Goal: Browse casually

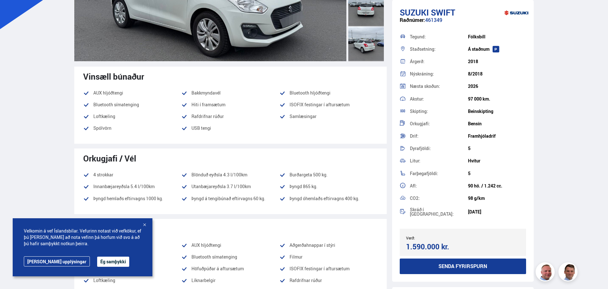
click at [147, 226] on div at bounding box center [144, 225] width 6 height 6
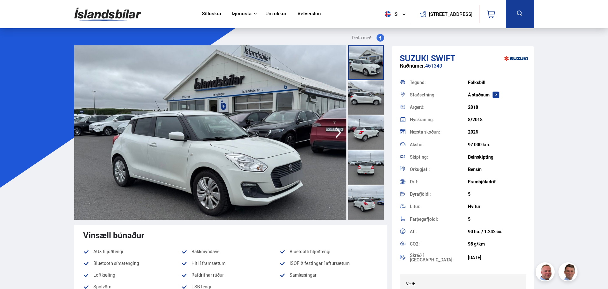
click at [334, 131] on icon "button" at bounding box center [338, 132] width 13 height 15
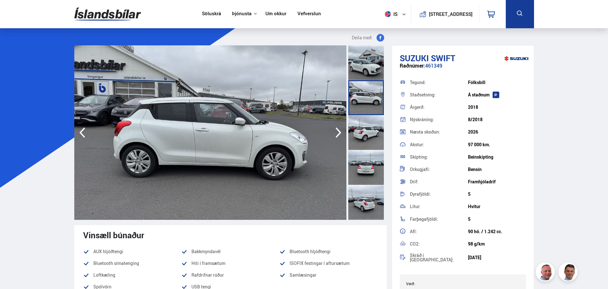
click at [334, 131] on icon "button" at bounding box center [338, 132] width 13 height 15
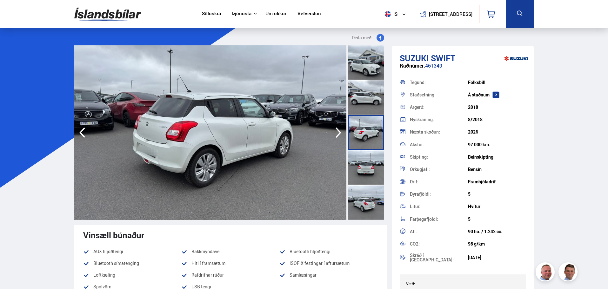
click at [342, 130] on icon "button" at bounding box center [338, 132] width 13 height 15
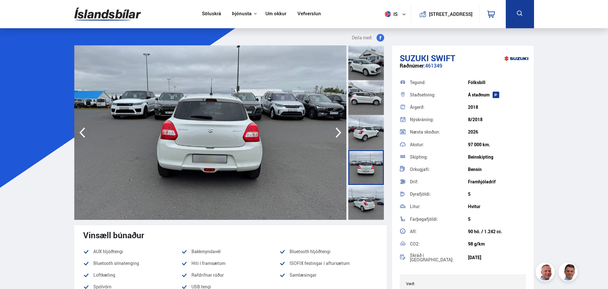
click at [336, 129] on icon "button" at bounding box center [338, 132] width 13 height 15
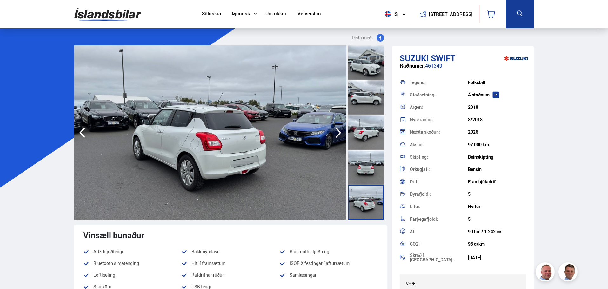
click at [330, 129] on img at bounding box center [210, 132] width 272 height 175
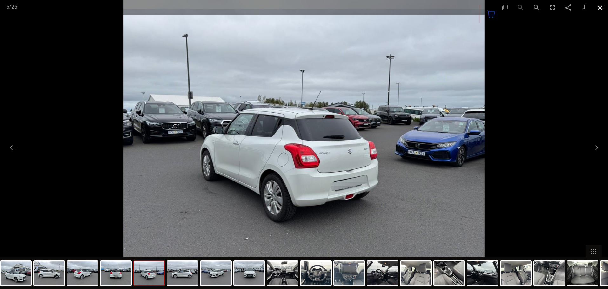
click at [599, 3] on button "Close gallery" at bounding box center [600, 7] width 16 height 15
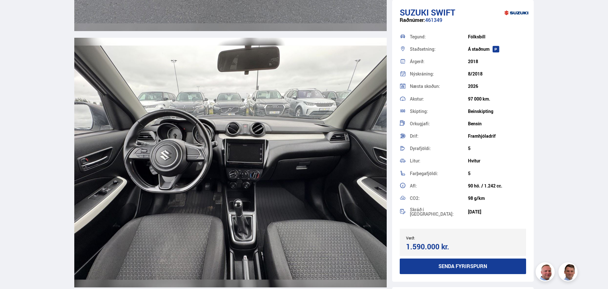
scroll to position [2698, 0]
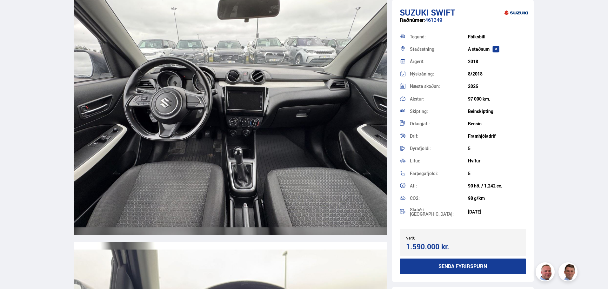
click at [204, 162] on img at bounding box center [230, 110] width 312 height 250
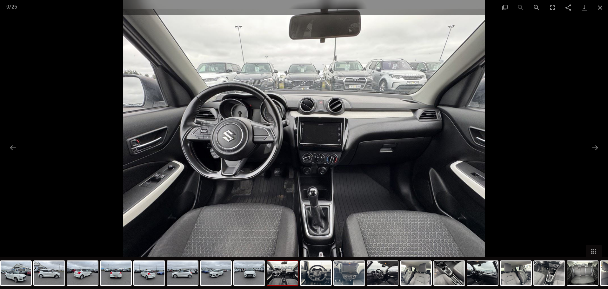
scroll to position [2603, 0]
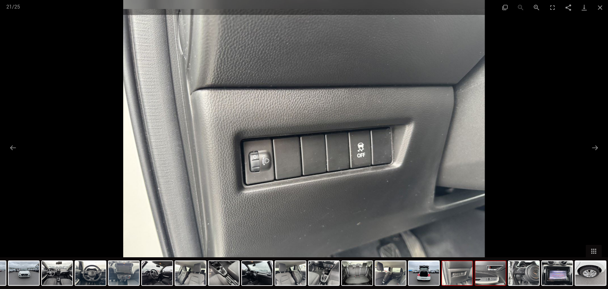
click at [499, 280] on img at bounding box center [490, 273] width 30 height 24
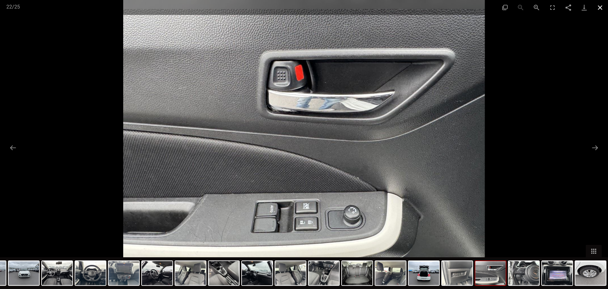
click at [602, 8] on button "Close gallery" at bounding box center [600, 7] width 16 height 15
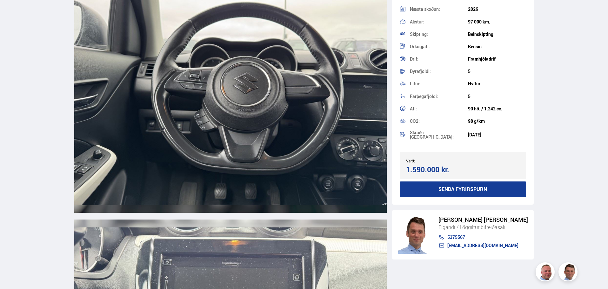
scroll to position [2984, 0]
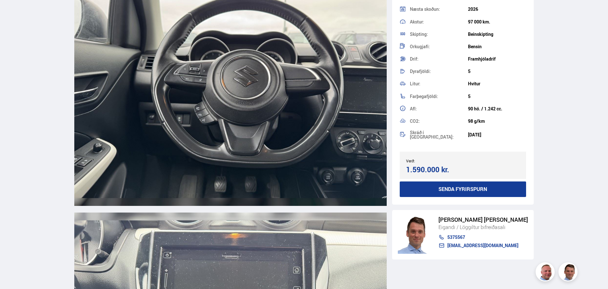
click at [447, 228] on div "Eigandi / Löggiltur bifreiðasali" at bounding box center [483, 227] width 90 height 8
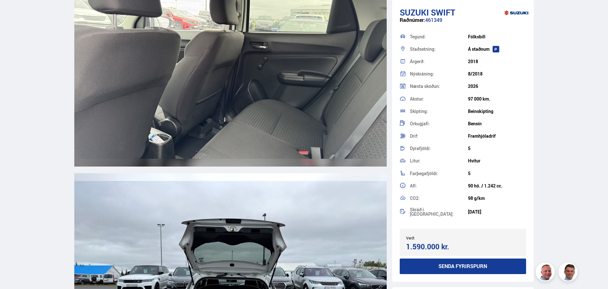
scroll to position [5142, 0]
